Goal: Information Seeking & Learning: Learn about a topic

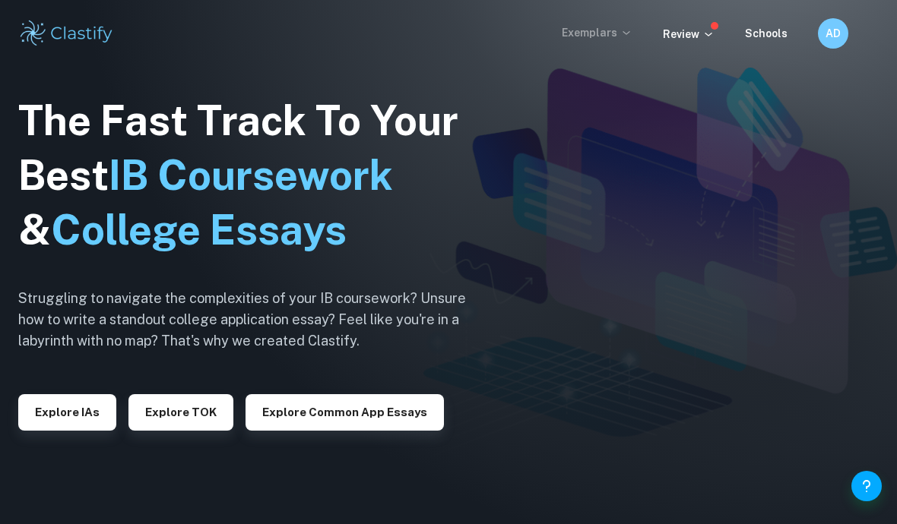
click at [632, 31] on icon at bounding box center [626, 33] width 12 height 12
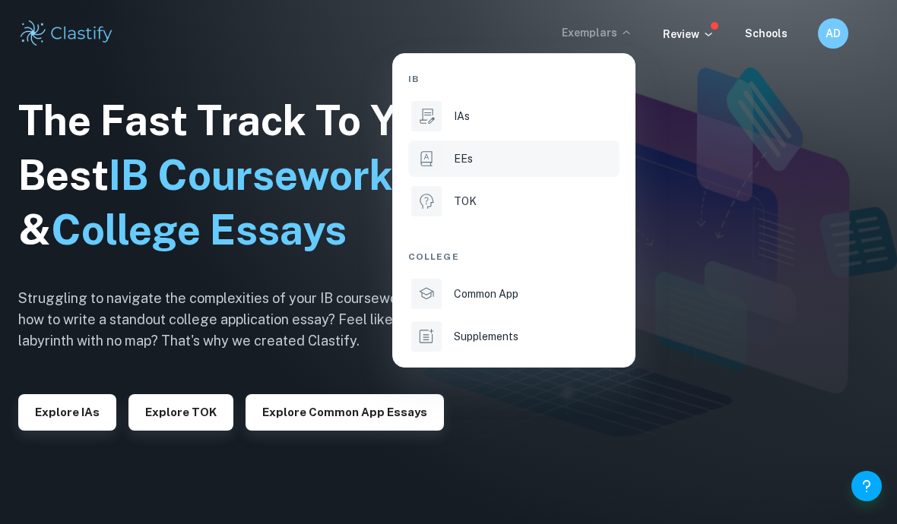
click at [527, 168] on li "EEs" at bounding box center [513, 159] width 211 height 36
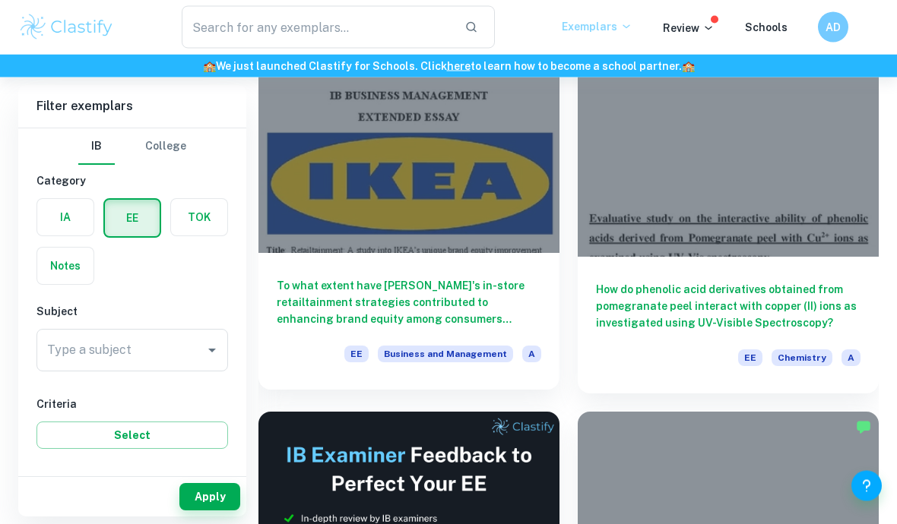
scroll to position [160, 0]
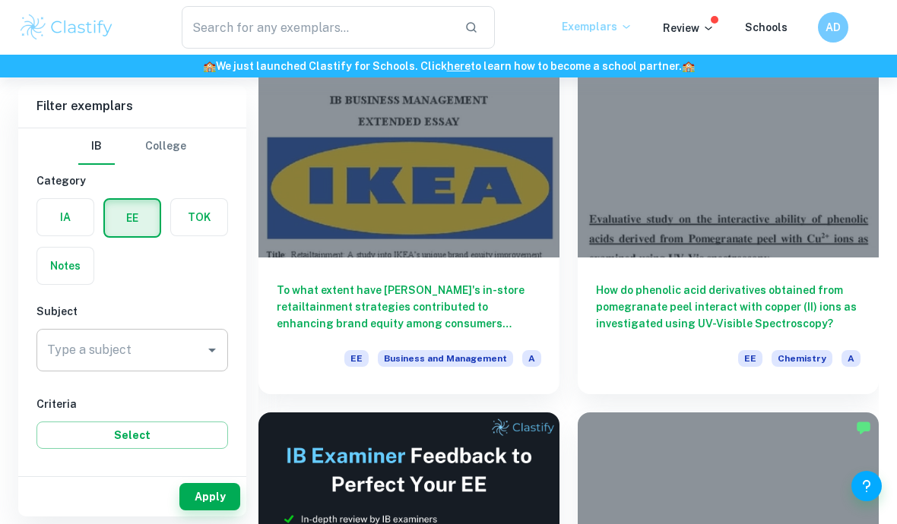
click at [66, 347] on div "Type a subject Type a subject" at bounding box center [132, 350] width 192 height 43
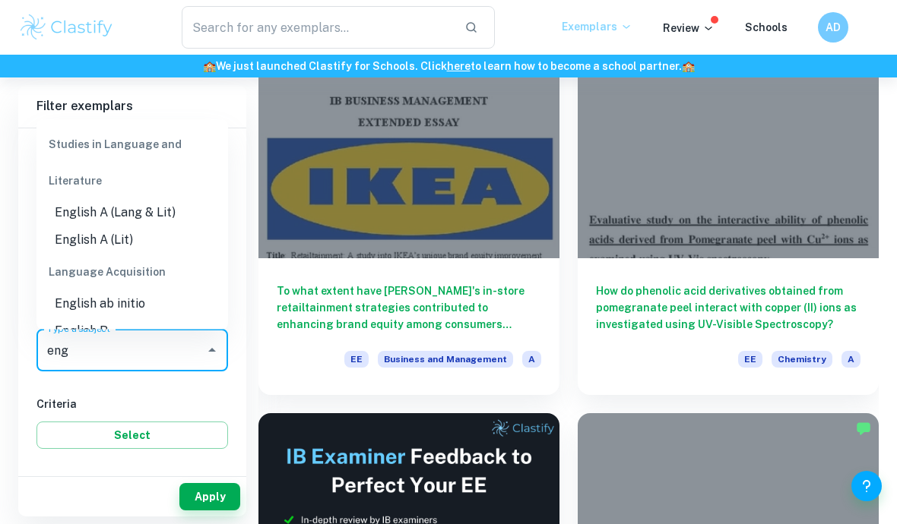
click at [89, 318] on li "English B" at bounding box center [132, 331] width 192 height 27
type input "English B"
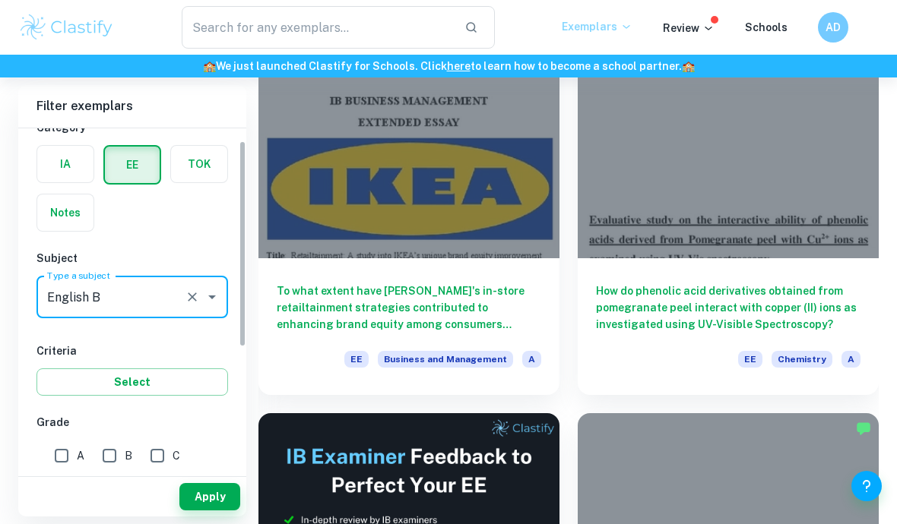
scroll to position [65, 0]
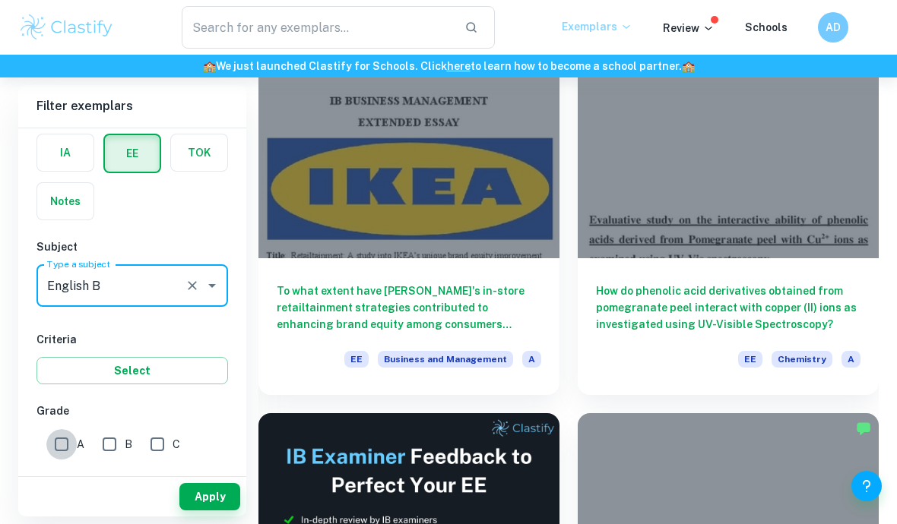
click at [62, 445] on input "A" at bounding box center [61, 444] width 30 height 30
checkbox input "true"
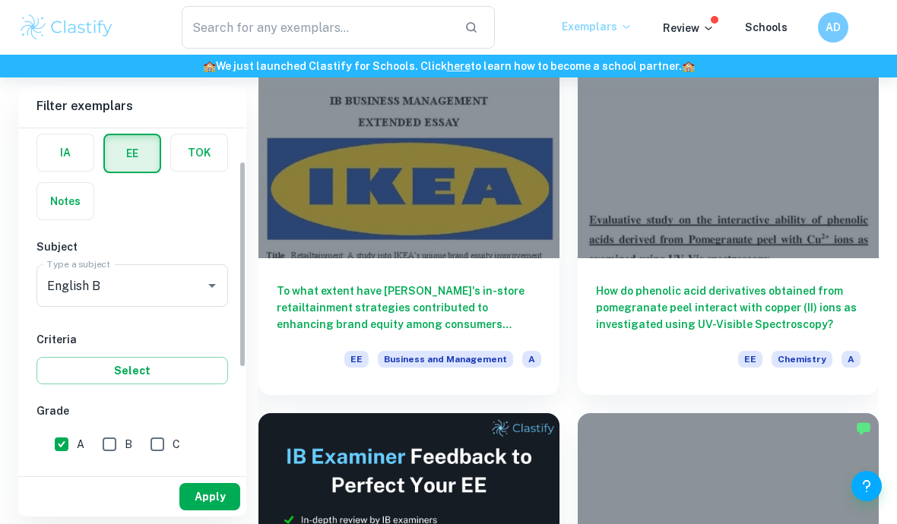
click at [226, 511] on button "Apply" at bounding box center [209, 496] width 61 height 27
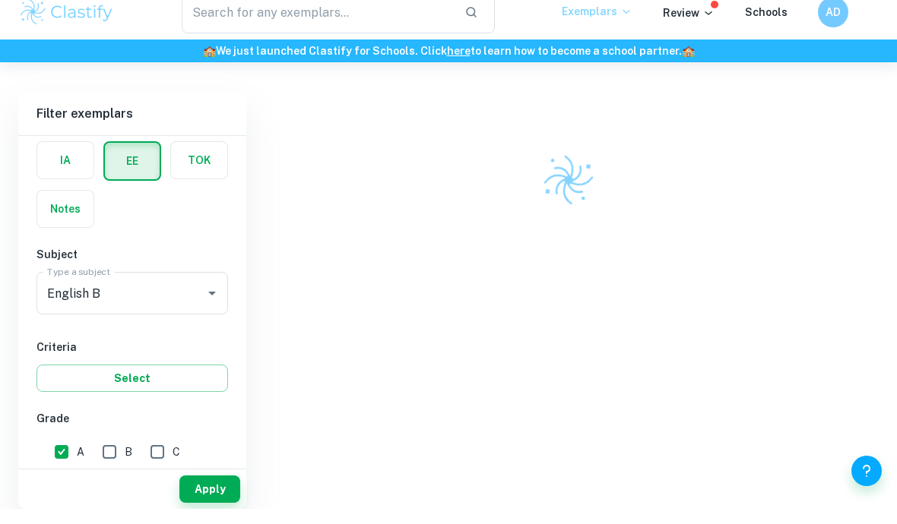
scroll to position [70, 0]
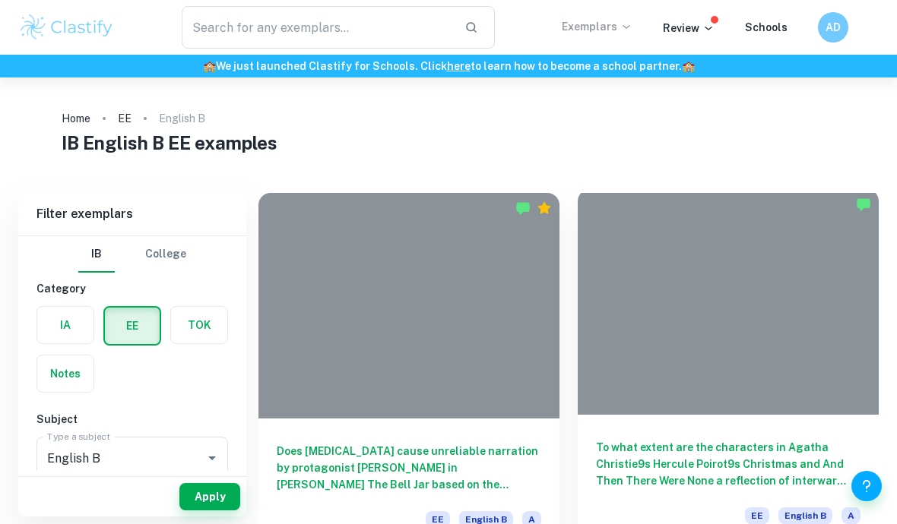
click at [647, 494] on div "To what extent are the characters in Agatha Christie9s Hercule Poirot9s Christm…" at bounding box center [728, 483] width 301 height 137
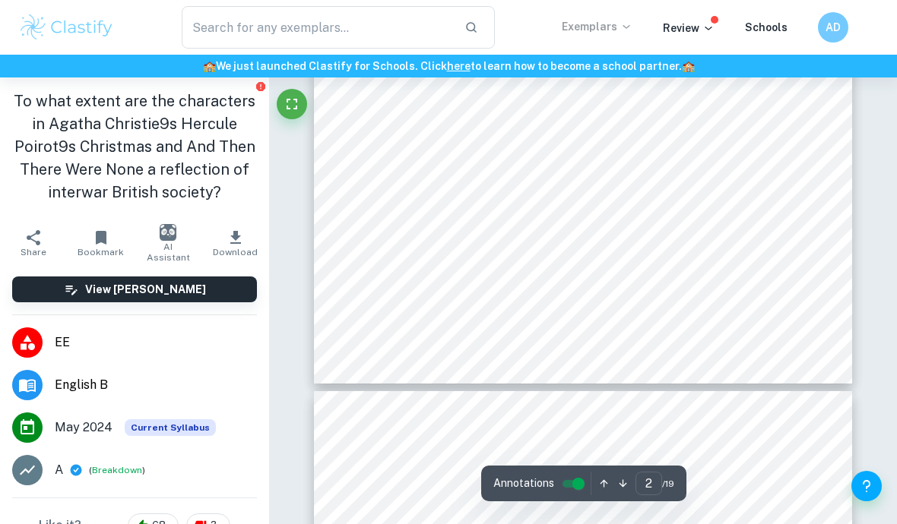
type input "3"
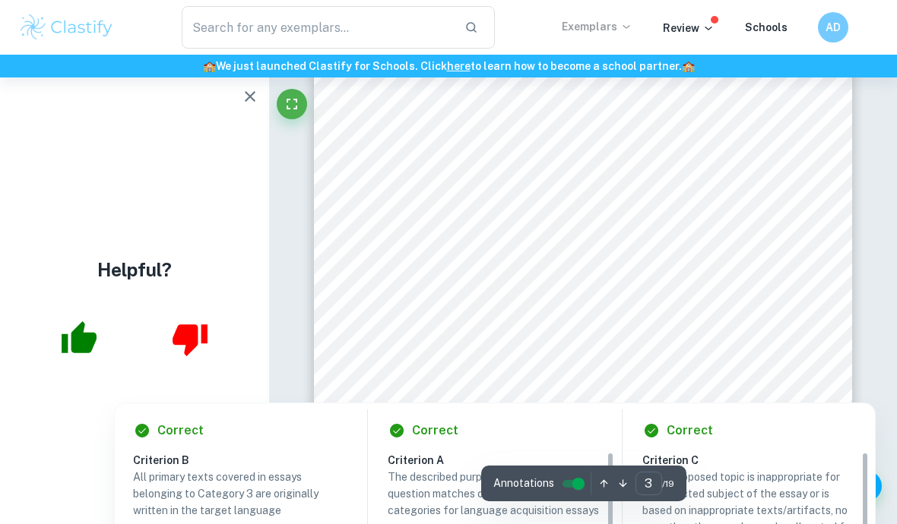
scroll to position [1756, 0]
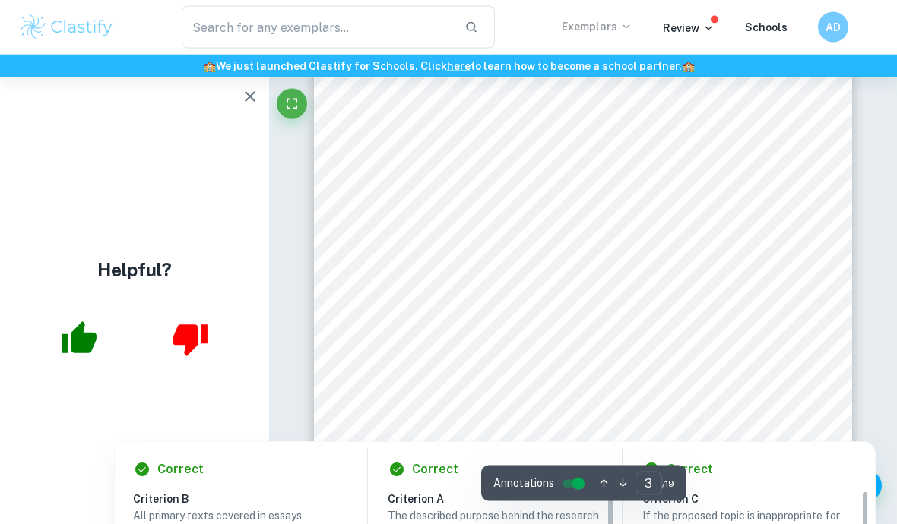
scroll to position [1719, 0]
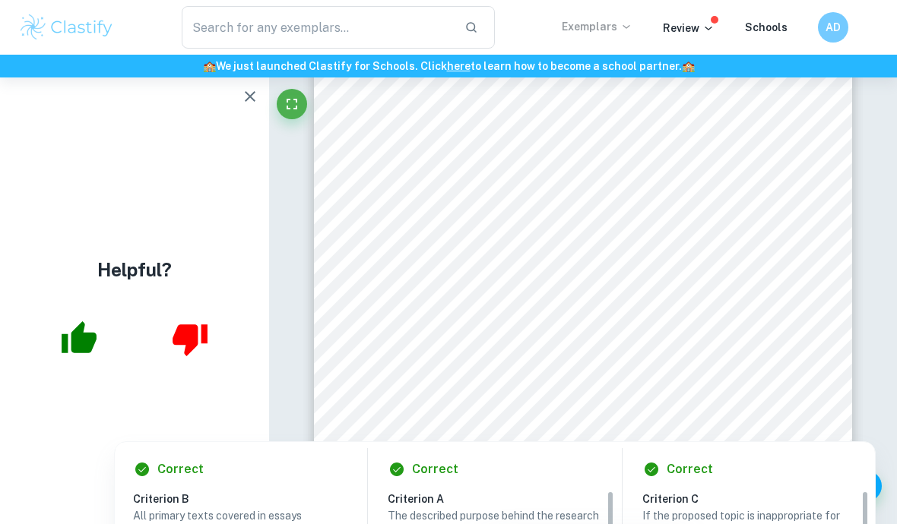
click at [656, 430] on div at bounding box center [542, 432] width 315 height 12
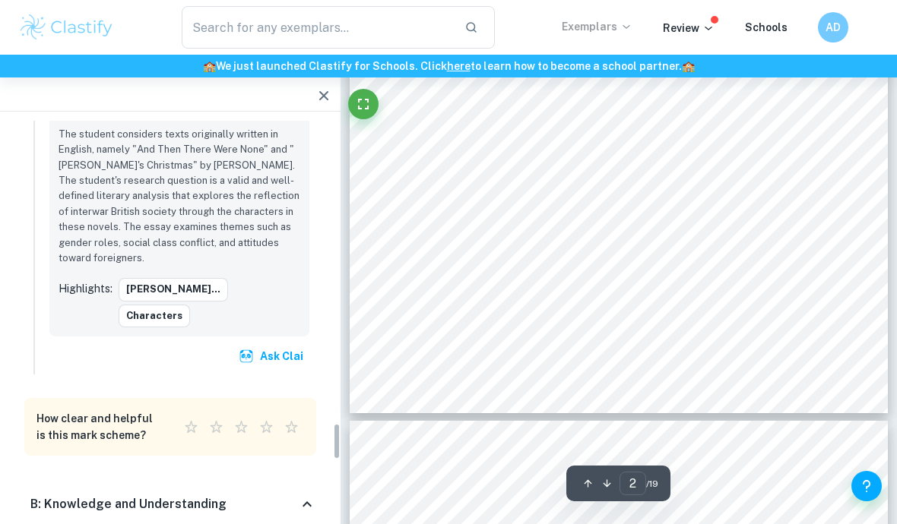
scroll to position [3731, 0]
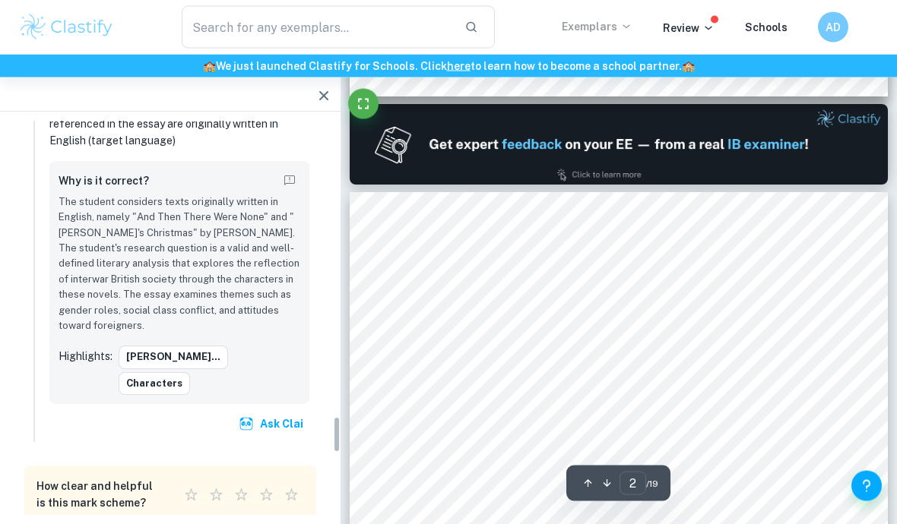
type input "1"
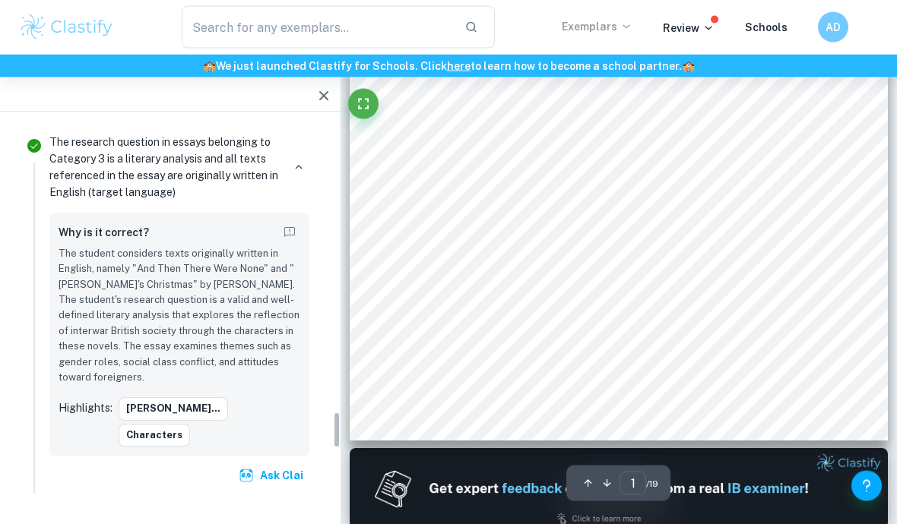
scroll to position [307, 0]
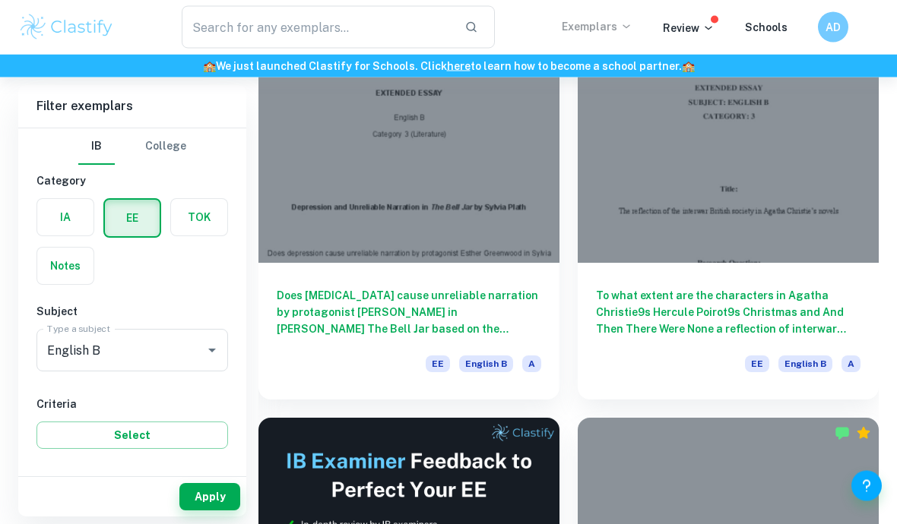
scroll to position [156, 0]
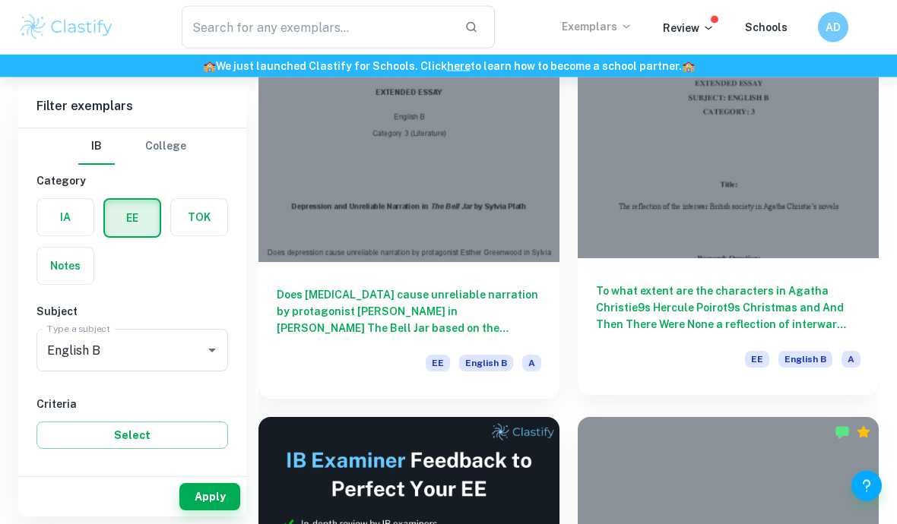
click at [818, 306] on h6 "To what extent are the characters in Agatha Christie9s Hercule Poirot9s Christm…" at bounding box center [728, 308] width 264 height 50
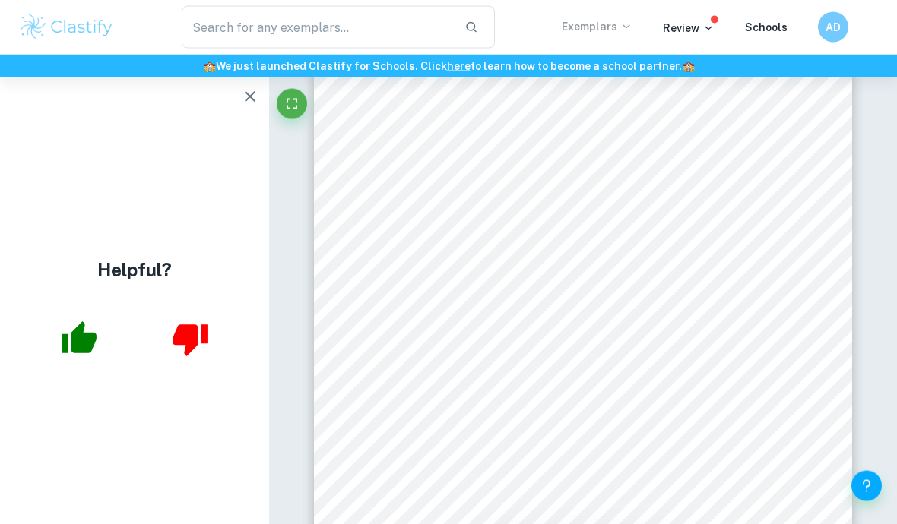
scroll to position [2534, 0]
drag, startPoint x: 818, startPoint y: 306, endPoint x: 691, endPoint y: 474, distance: 211.6
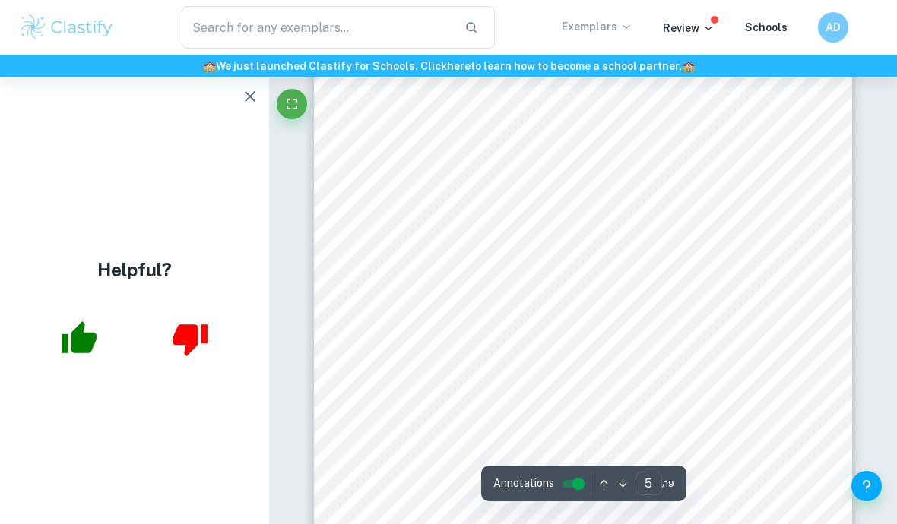
scroll to position [3543, 0]
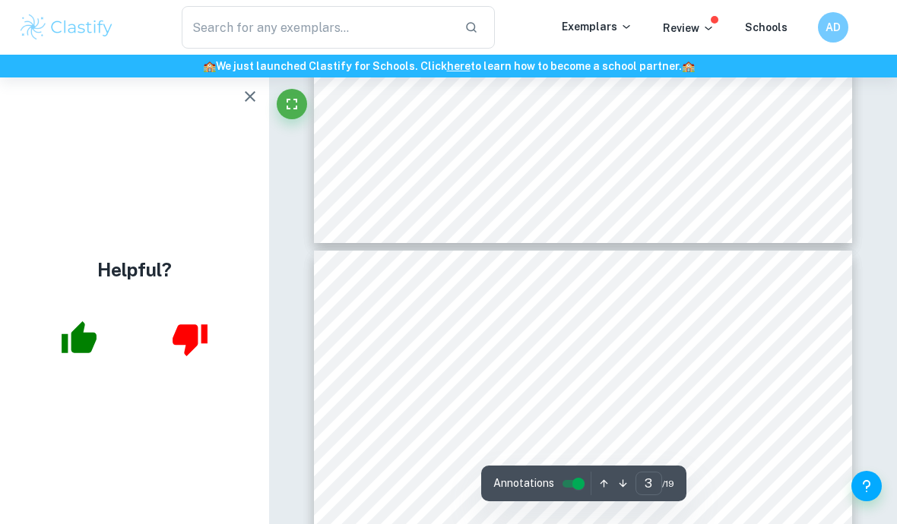
type input "2"
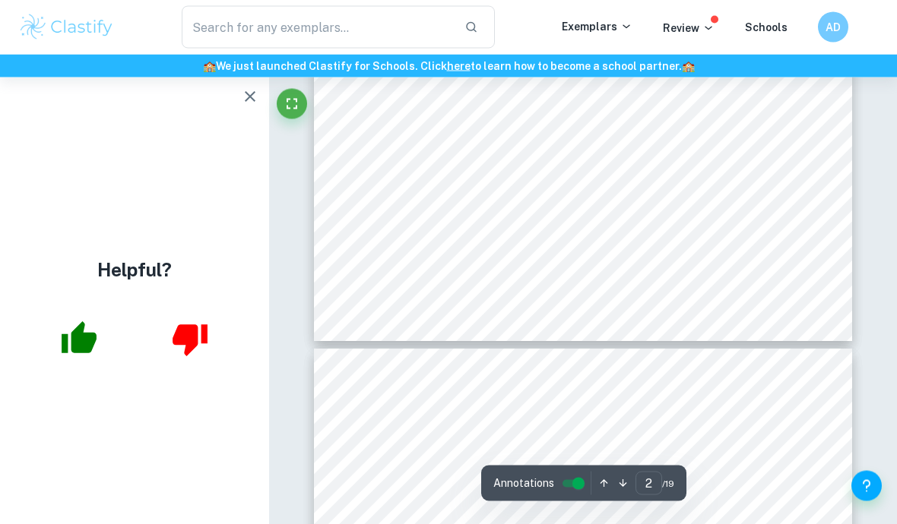
scroll to position [1343, 0]
